Goal: Check status: Check status

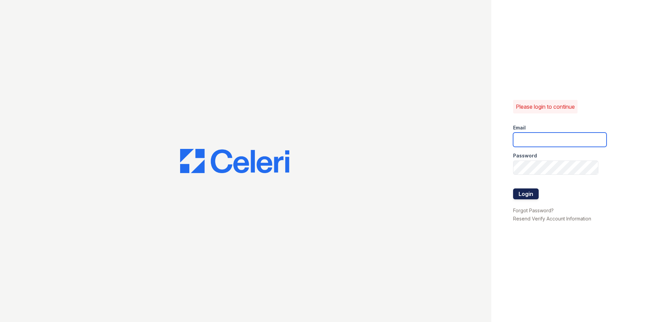
type input "[DOMAIN_NAME][EMAIL_ADDRESS][DOMAIN_NAME]"
click at [525, 194] on button "Login" at bounding box center [526, 194] width 26 height 11
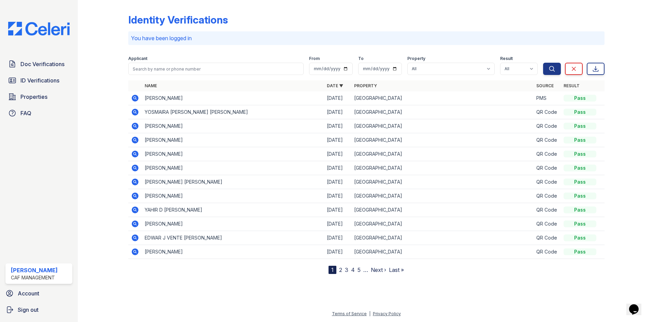
click at [137, 97] on icon at bounding box center [135, 98] width 7 height 7
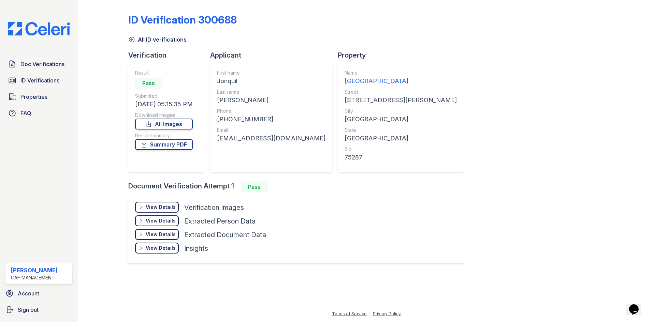
click at [157, 205] on div "View Details" at bounding box center [161, 207] width 30 height 7
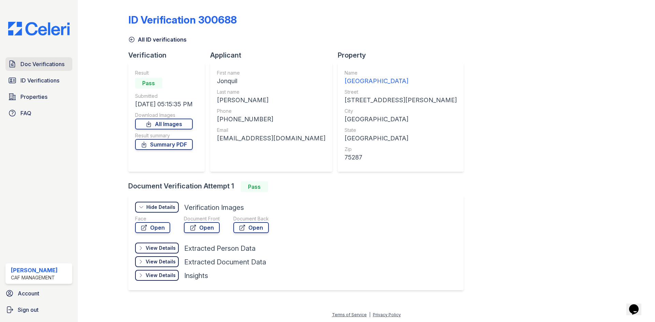
click at [52, 65] on span "Doc Verifications" at bounding box center [42, 64] width 44 height 8
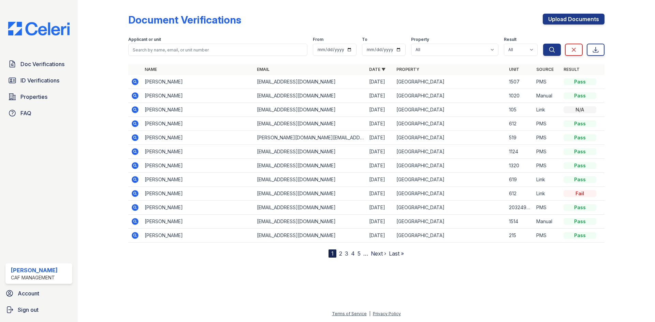
click at [135, 80] on icon at bounding box center [135, 81] width 7 height 7
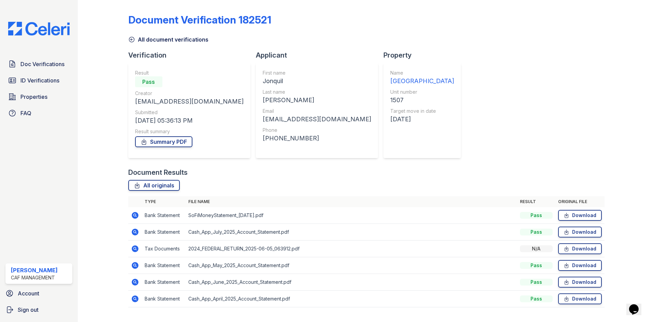
scroll to position [15, 0]
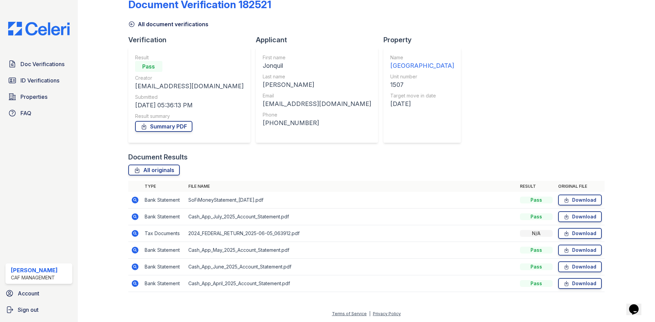
click at [134, 202] on icon at bounding box center [135, 200] width 7 height 7
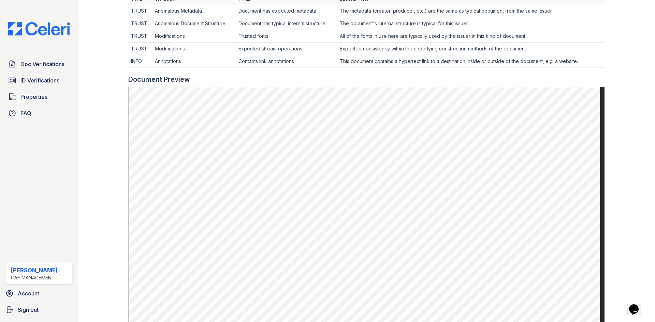
scroll to position [273, 0]
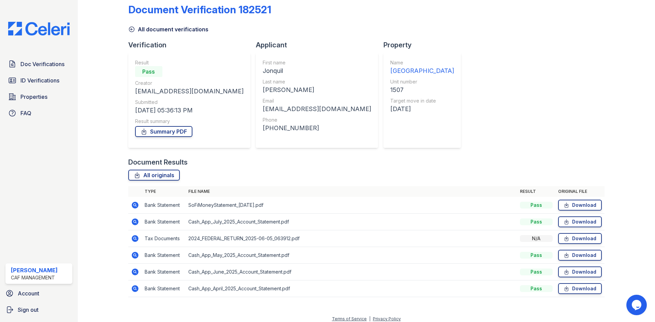
scroll to position [15, 0]
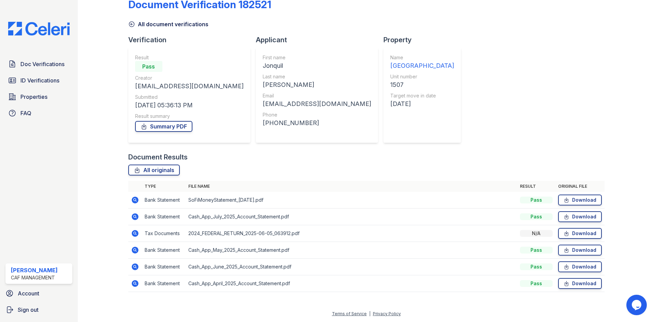
click at [137, 250] on icon at bounding box center [135, 250] width 7 height 7
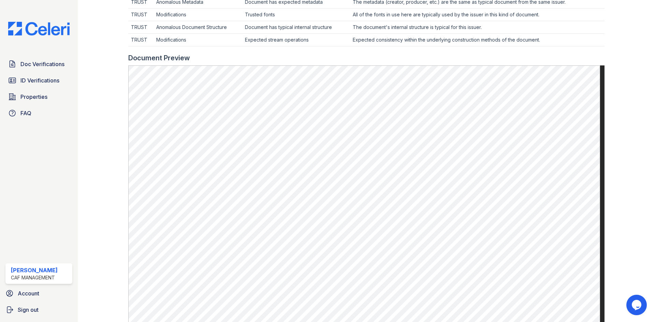
scroll to position [273, 0]
